Goal: Obtain resource: Obtain resource

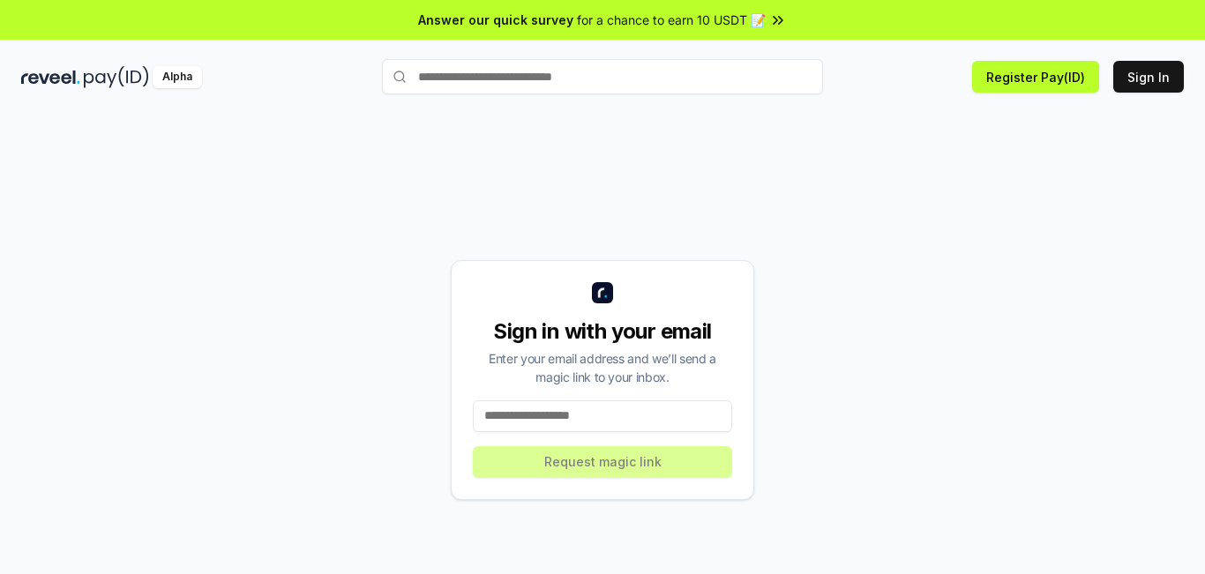
click at [606, 425] on input at bounding box center [602, 416] width 259 height 32
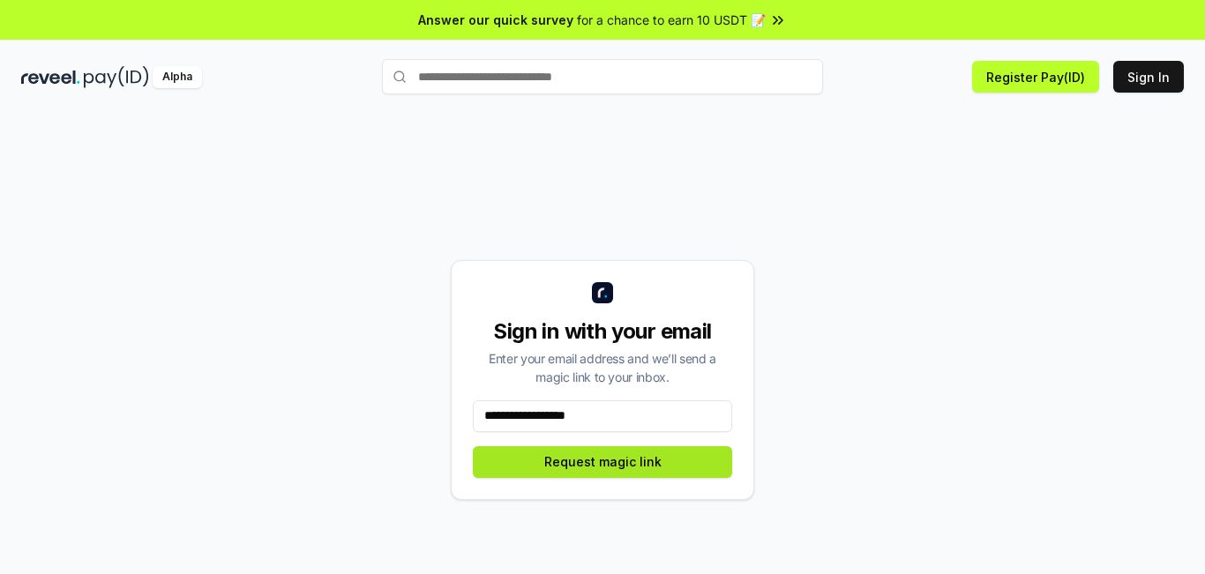
type input "**********"
click at [568, 462] on button "Request magic link" at bounding box center [602, 462] width 259 height 32
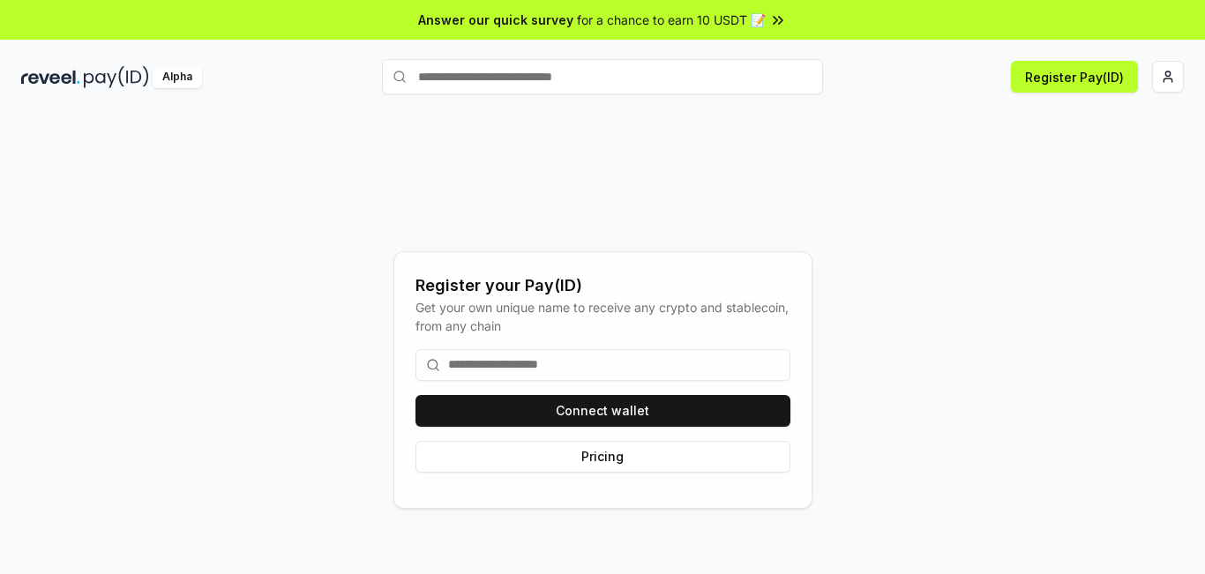
click at [505, 364] on input at bounding box center [602, 365] width 375 height 32
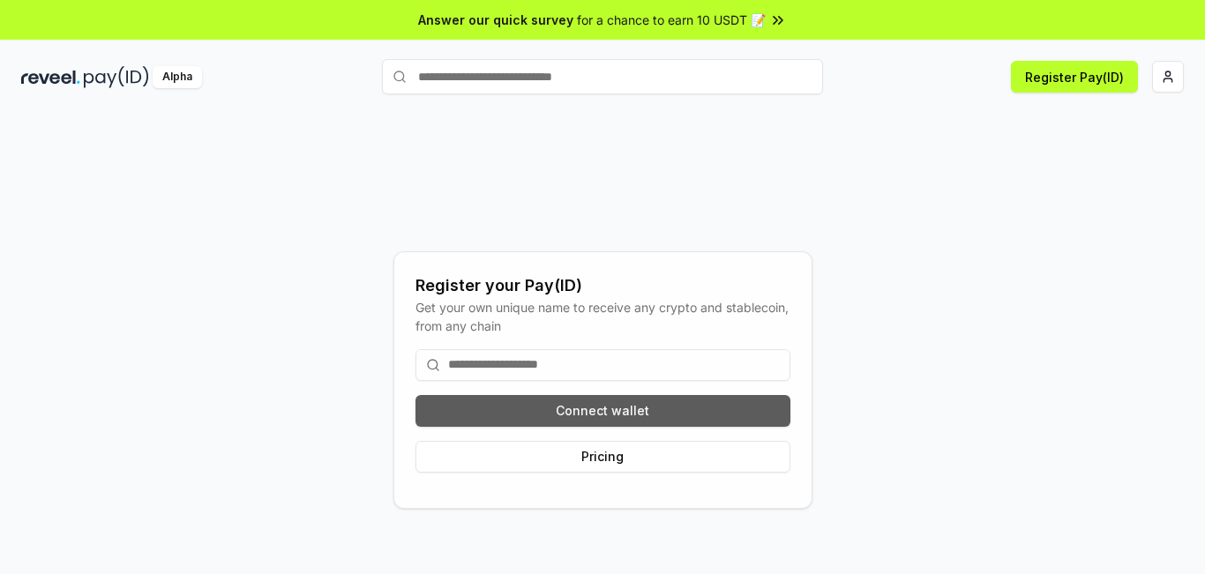
click at [602, 414] on button "Connect wallet" at bounding box center [602, 411] width 375 height 32
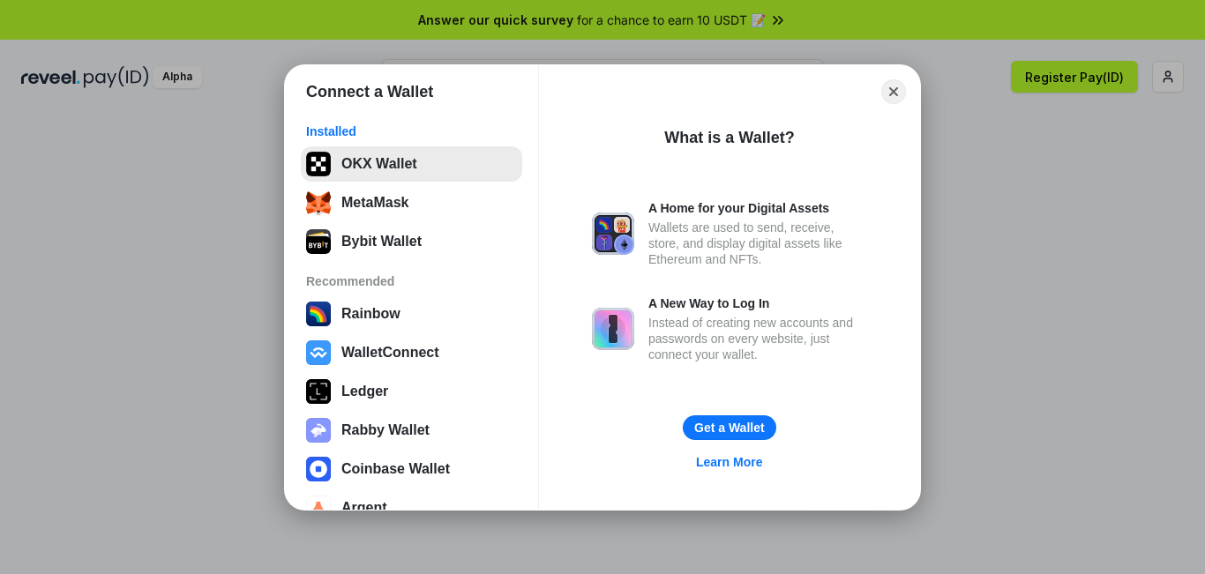
click at [384, 173] on button "OKX Wallet" at bounding box center [411, 163] width 221 height 35
